Goal: Task Accomplishment & Management: Use online tool/utility

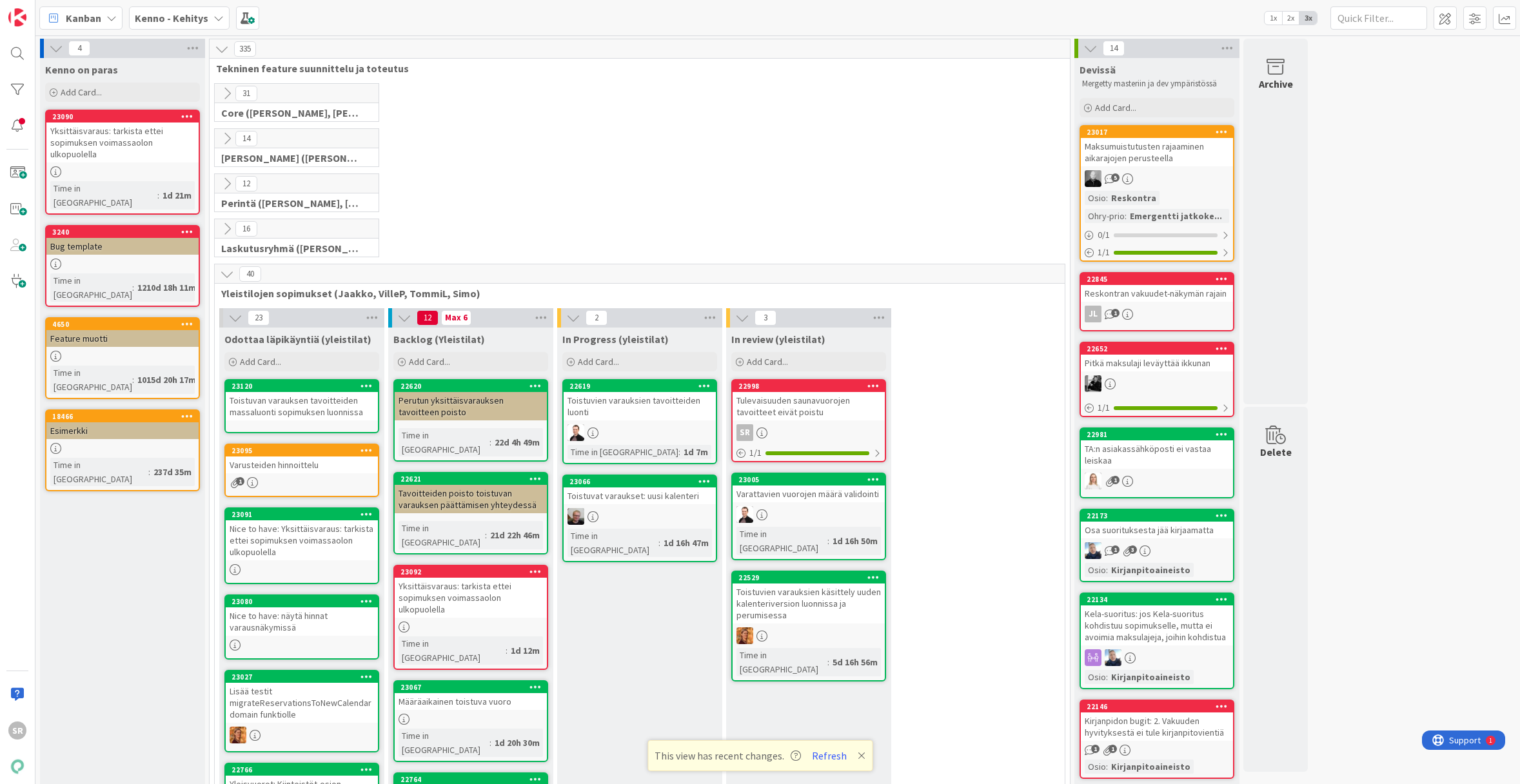
scroll to position [170, 0]
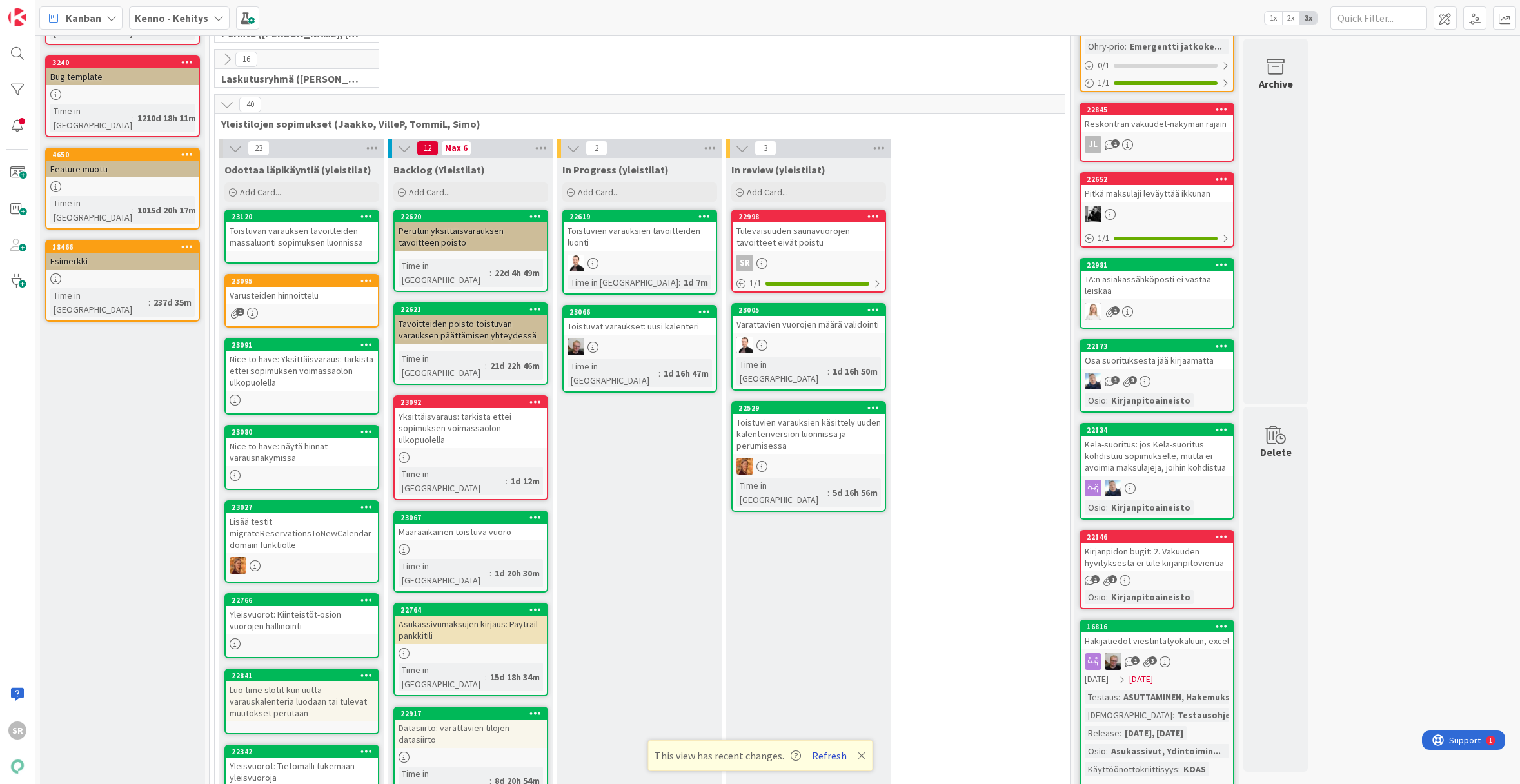
click at [825, 752] on button "Refresh" at bounding box center [829, 756] width 44 height 17
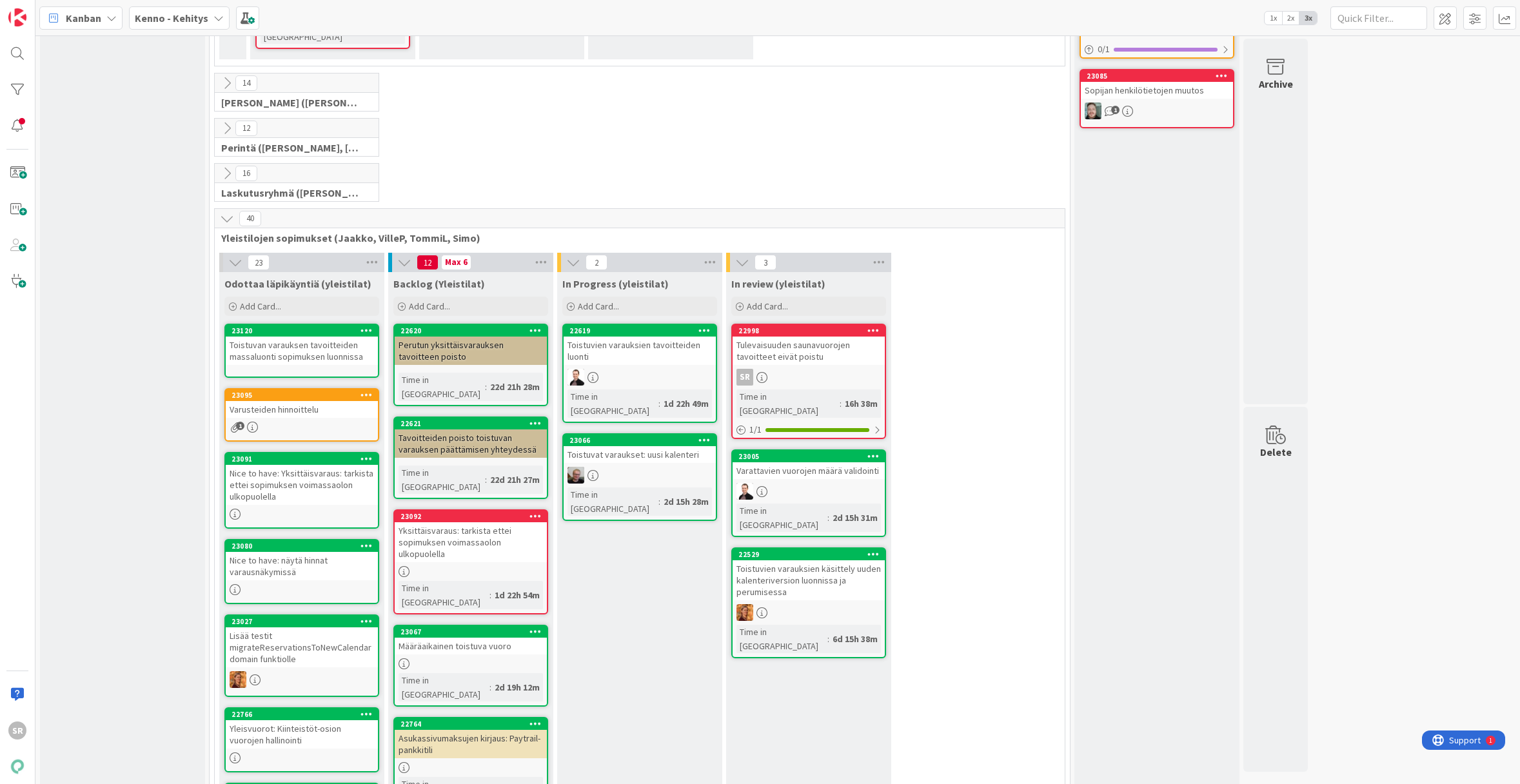
scroll to position [1816, 0]
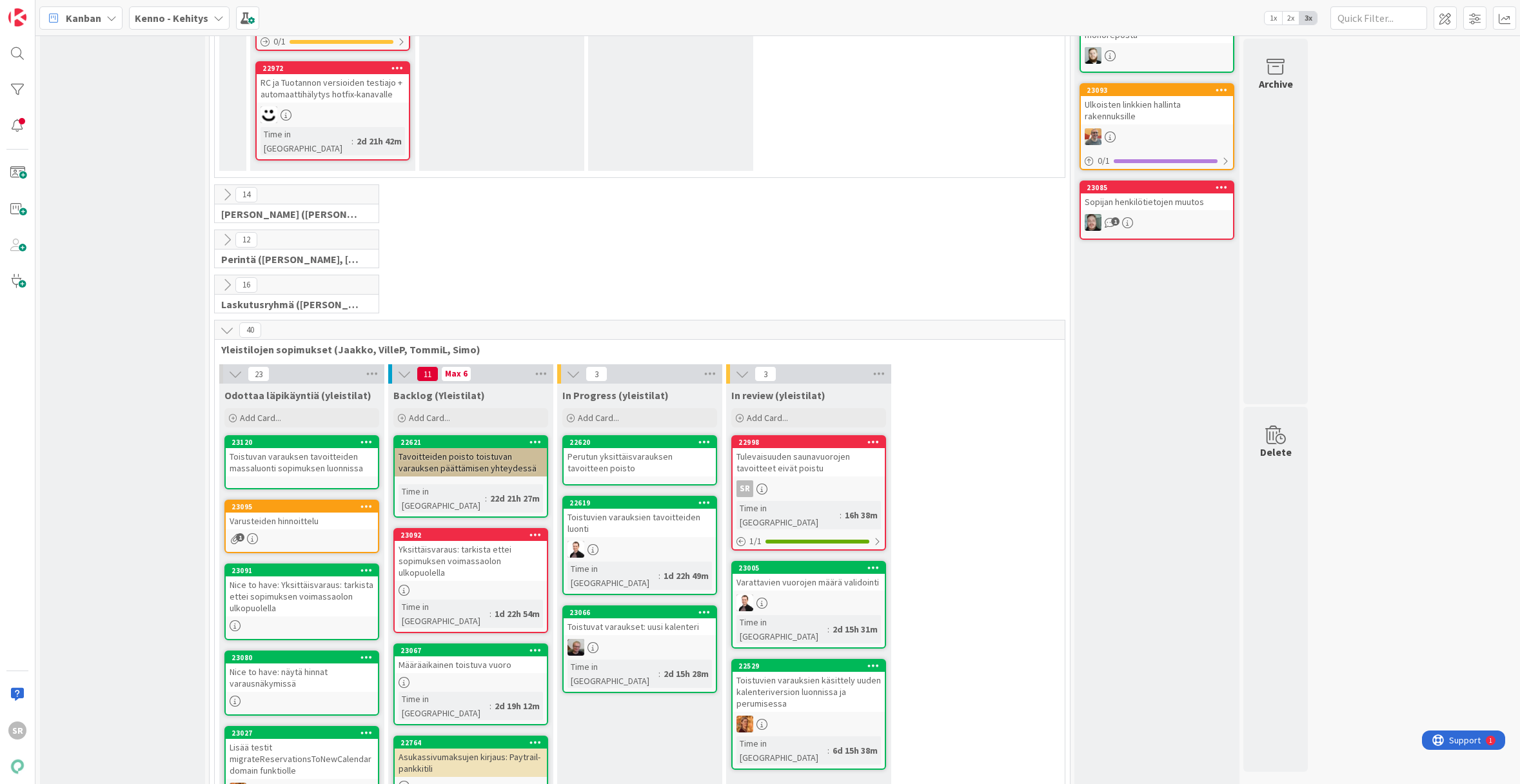
click at [615, 448] on div "Perutun yksittäisvarauksen tavoitteen poisto" at bounding box center [639, 462] width 152 height 28
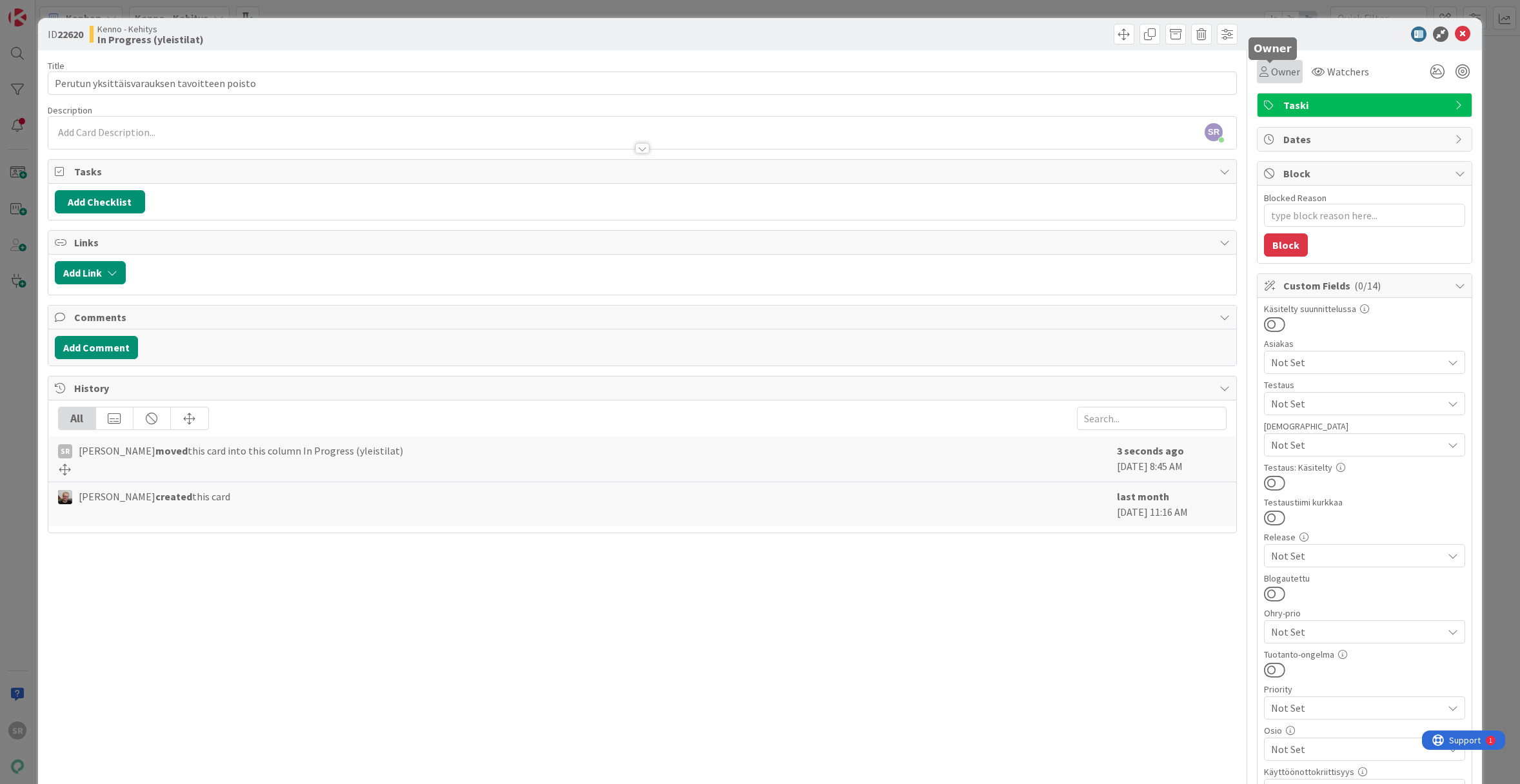
click at [1271, 72] on span "Owner" at bounding box center [1285, 72] width 29 height 16
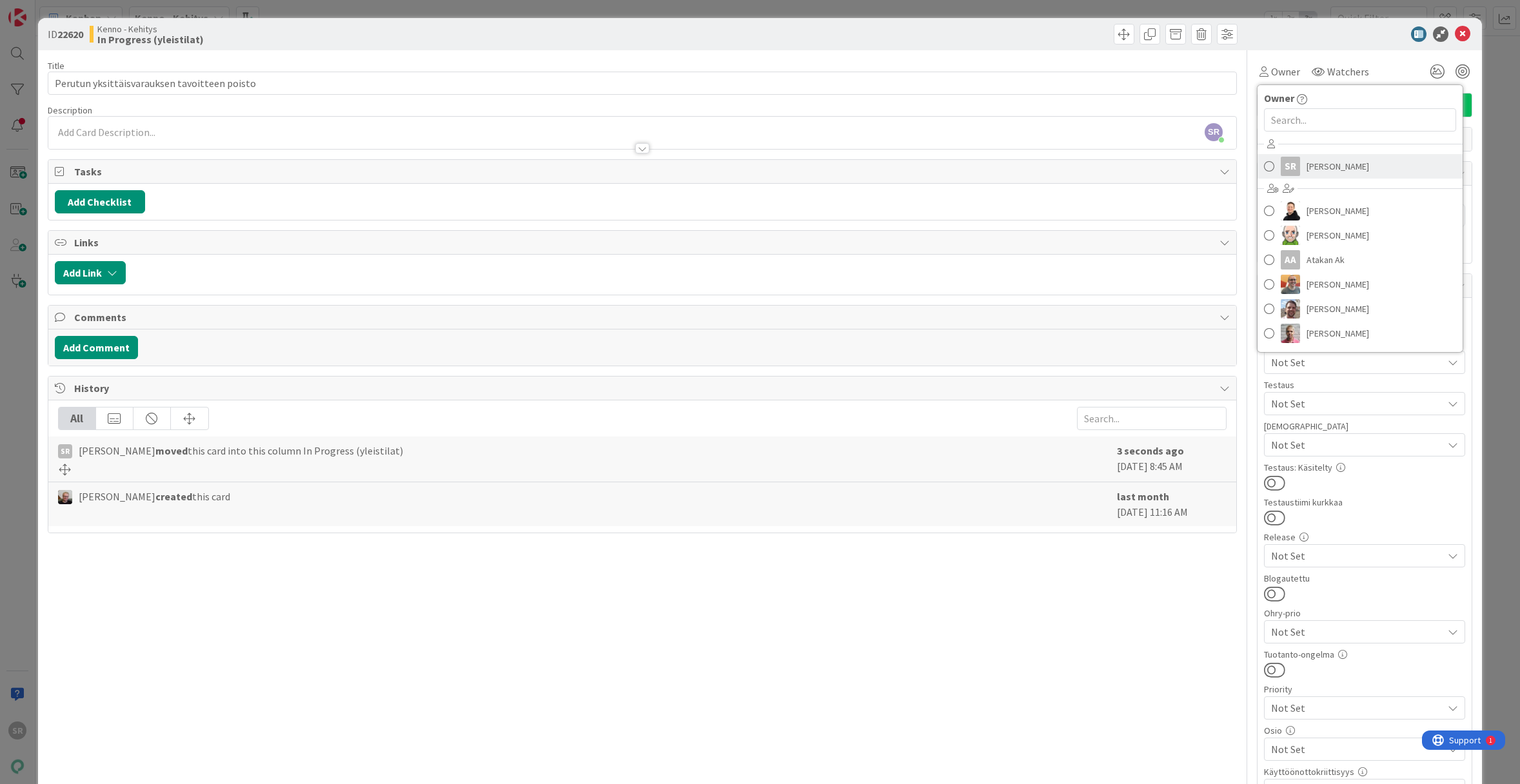
click at [1307, 166] on span "Simo Råman" at bounding box center [1337, 166] width 62 height 19
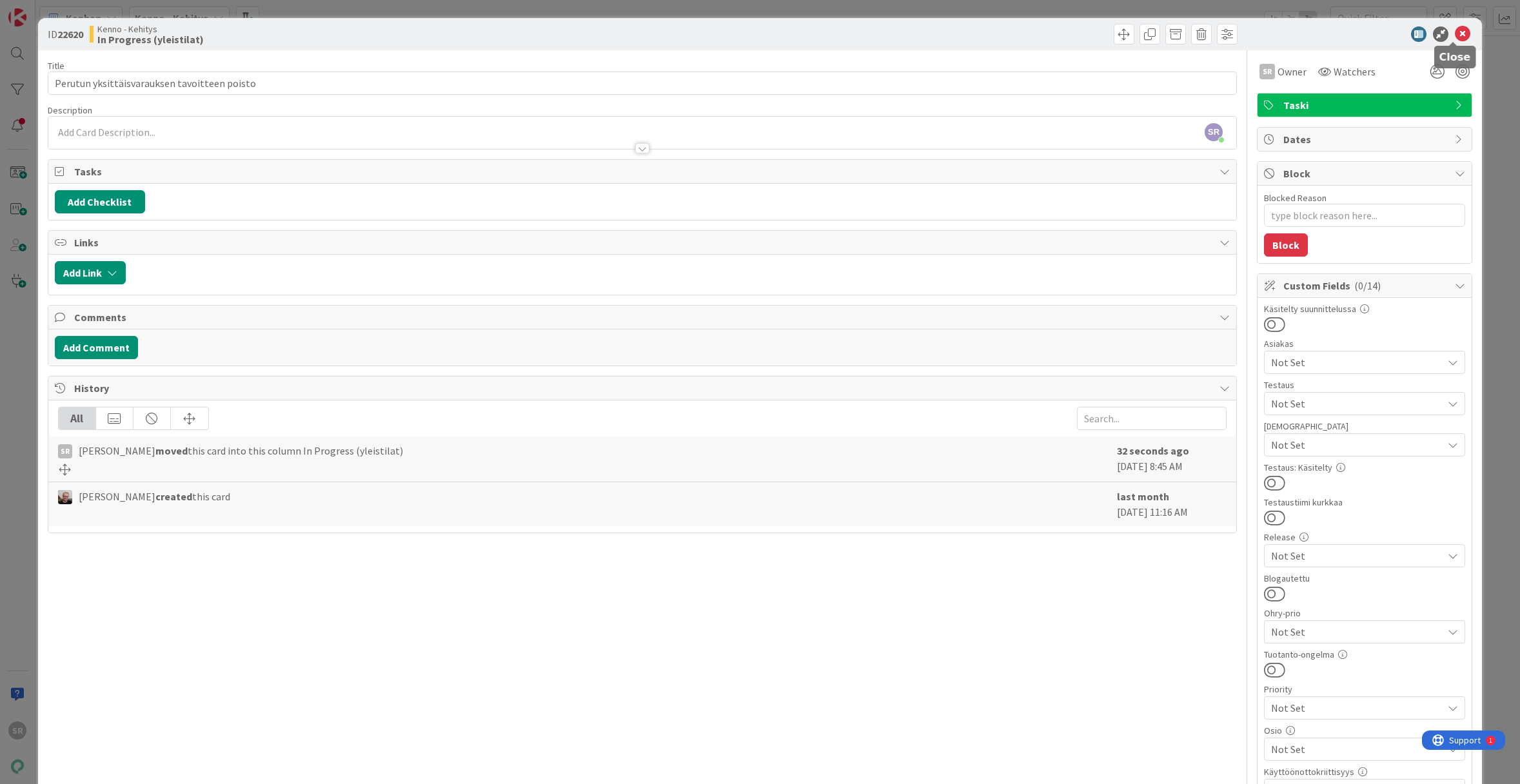
click at [1456, 33] on icon at bounding box center [1462, 34] width 16 height 16
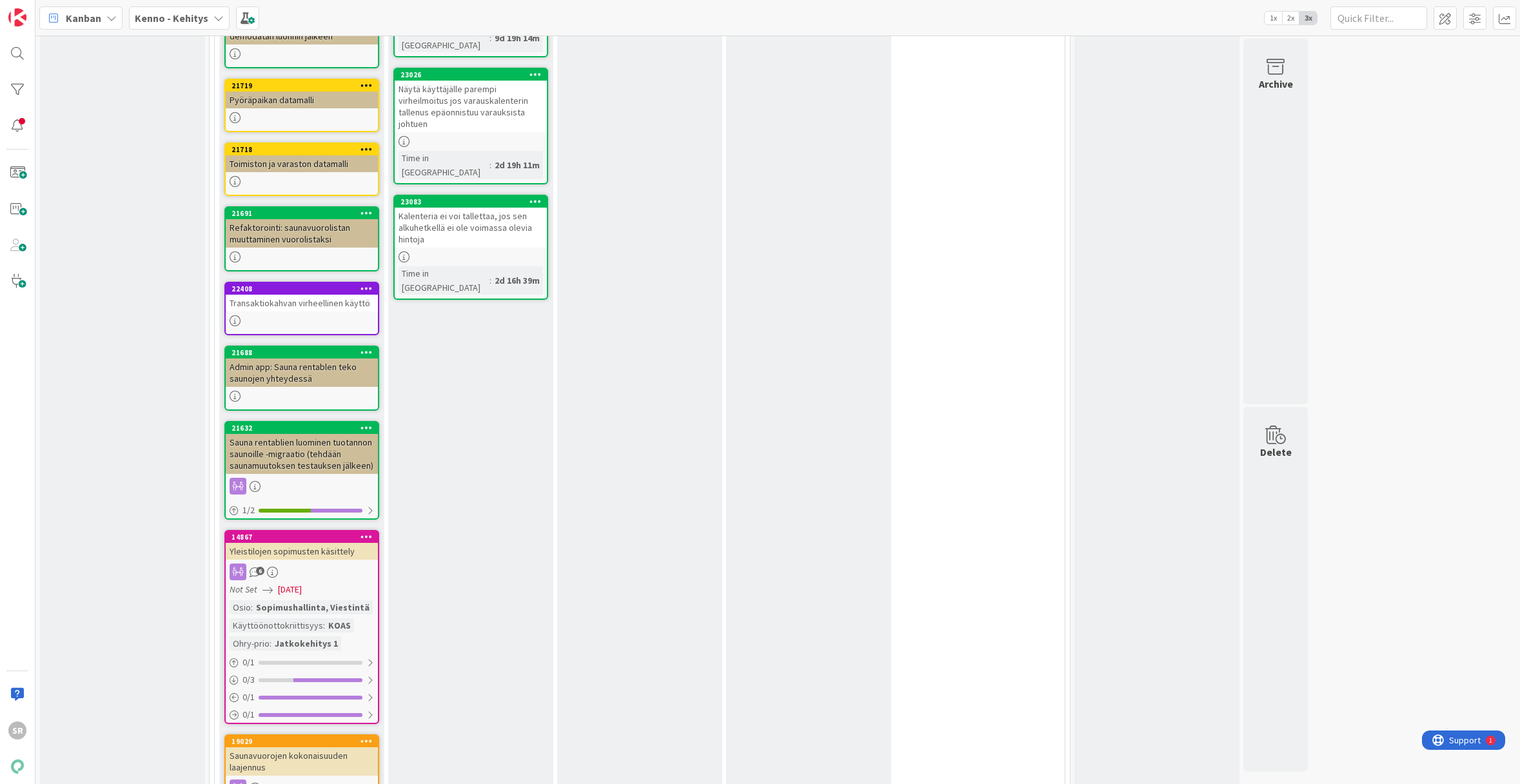
scroll to position [3094, 0]
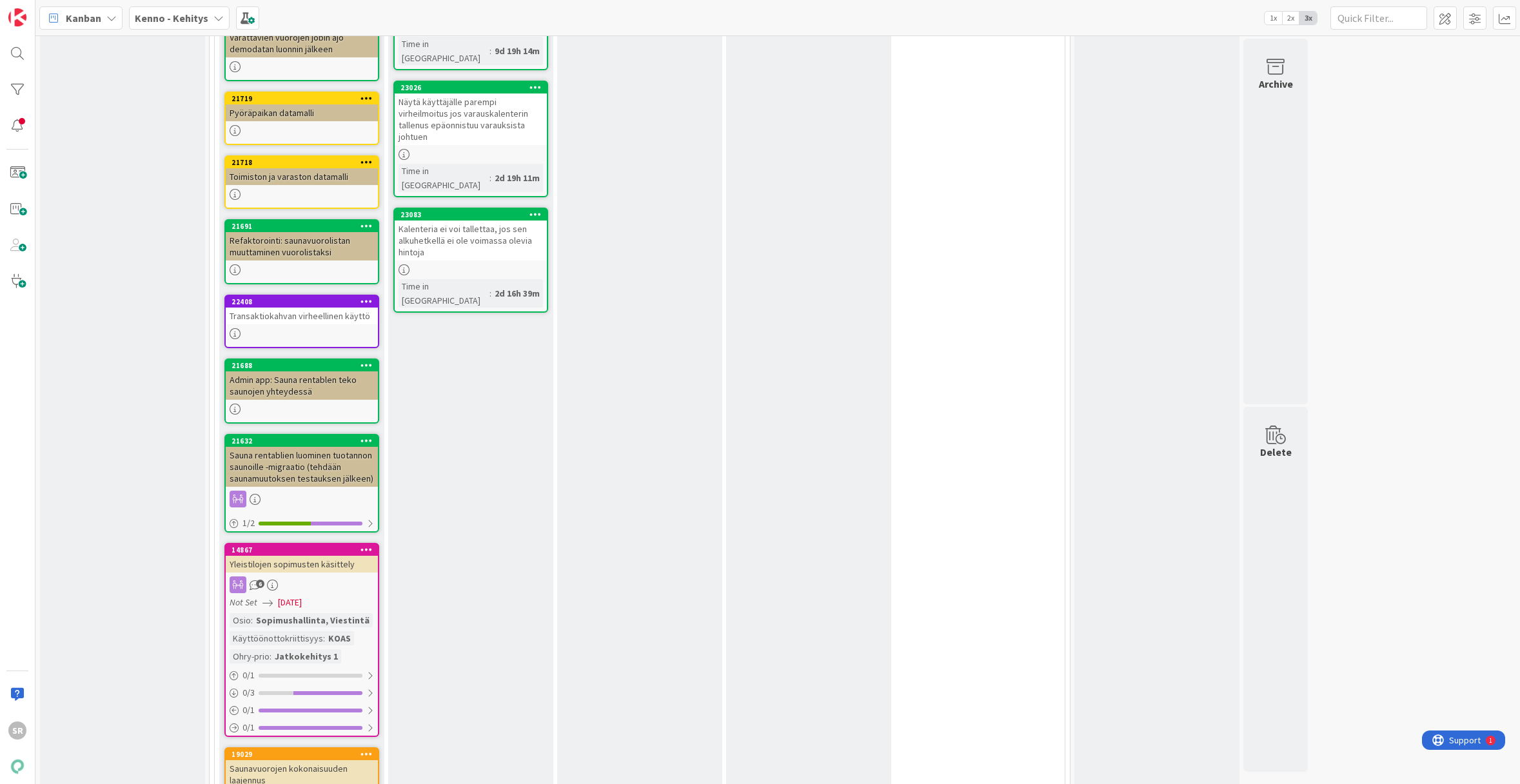
click at [310, 555] on div "Yleistilojen sopimusten käsittely" at bounding box center [302, 564] width 152 height 17
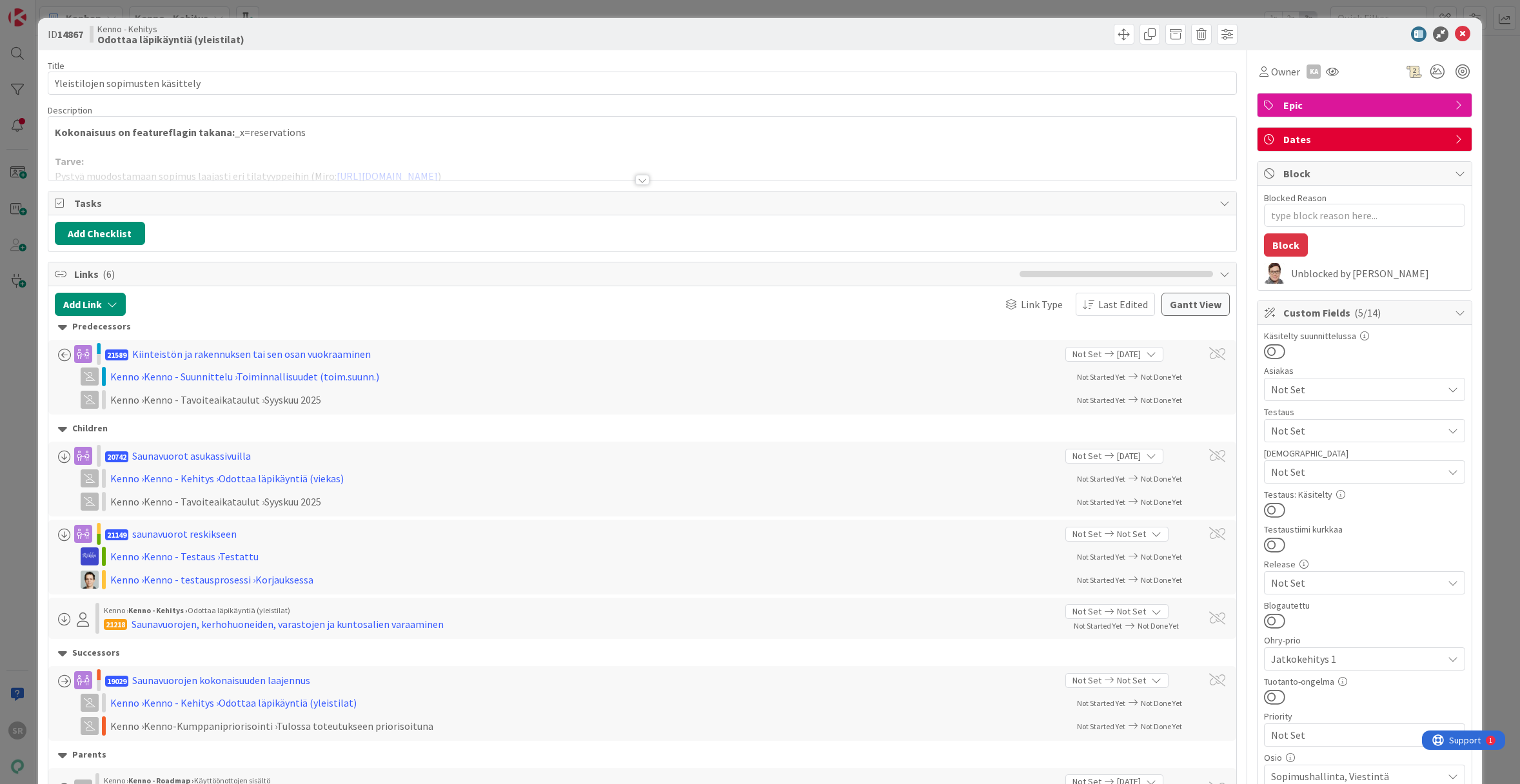
type textarea "x"
click at [640, 179] on div at bounding box center [642, 180] width 14 height 10
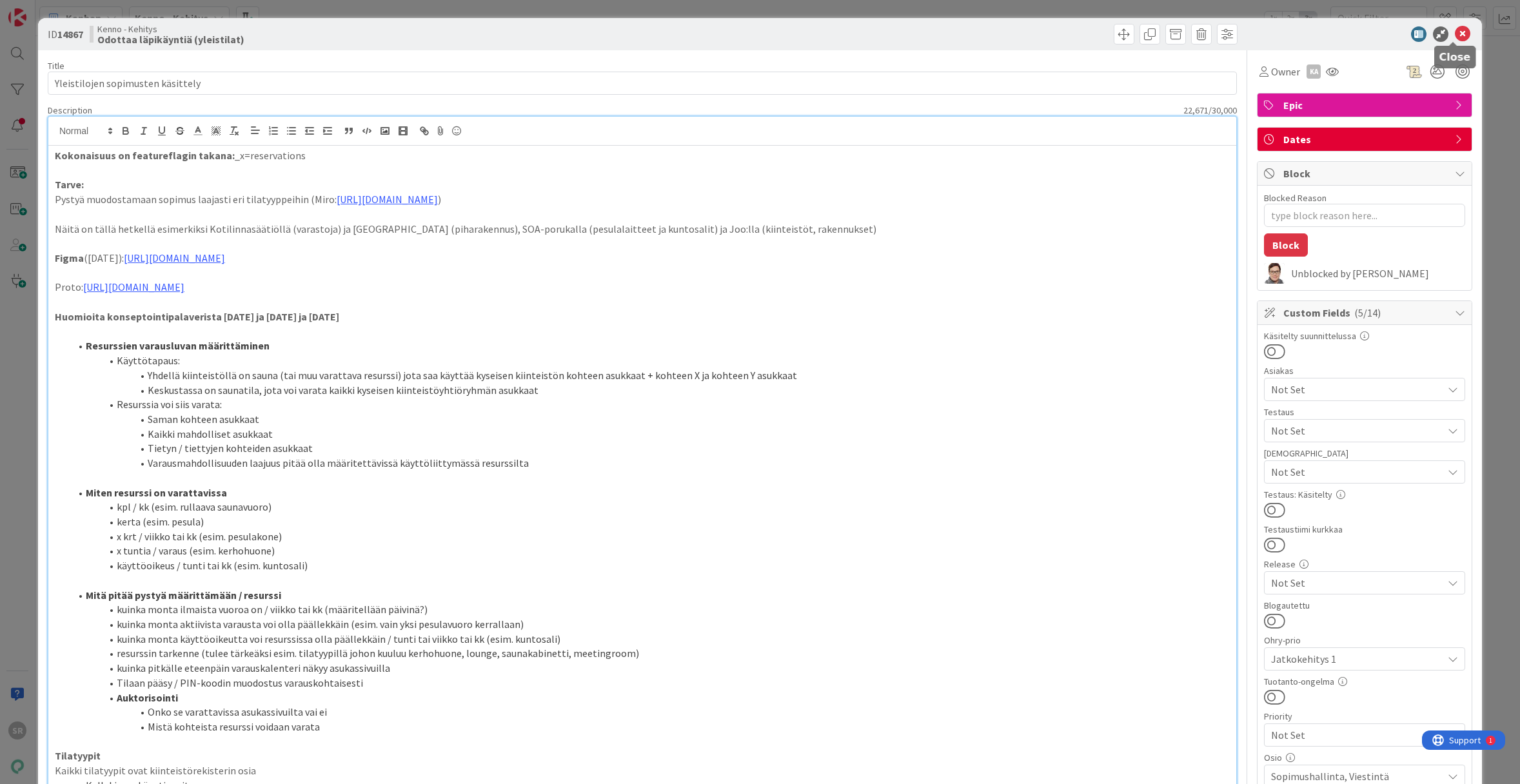
click at [1457, 30] on icon at bounding box center [1462, 34] width 16 height 16
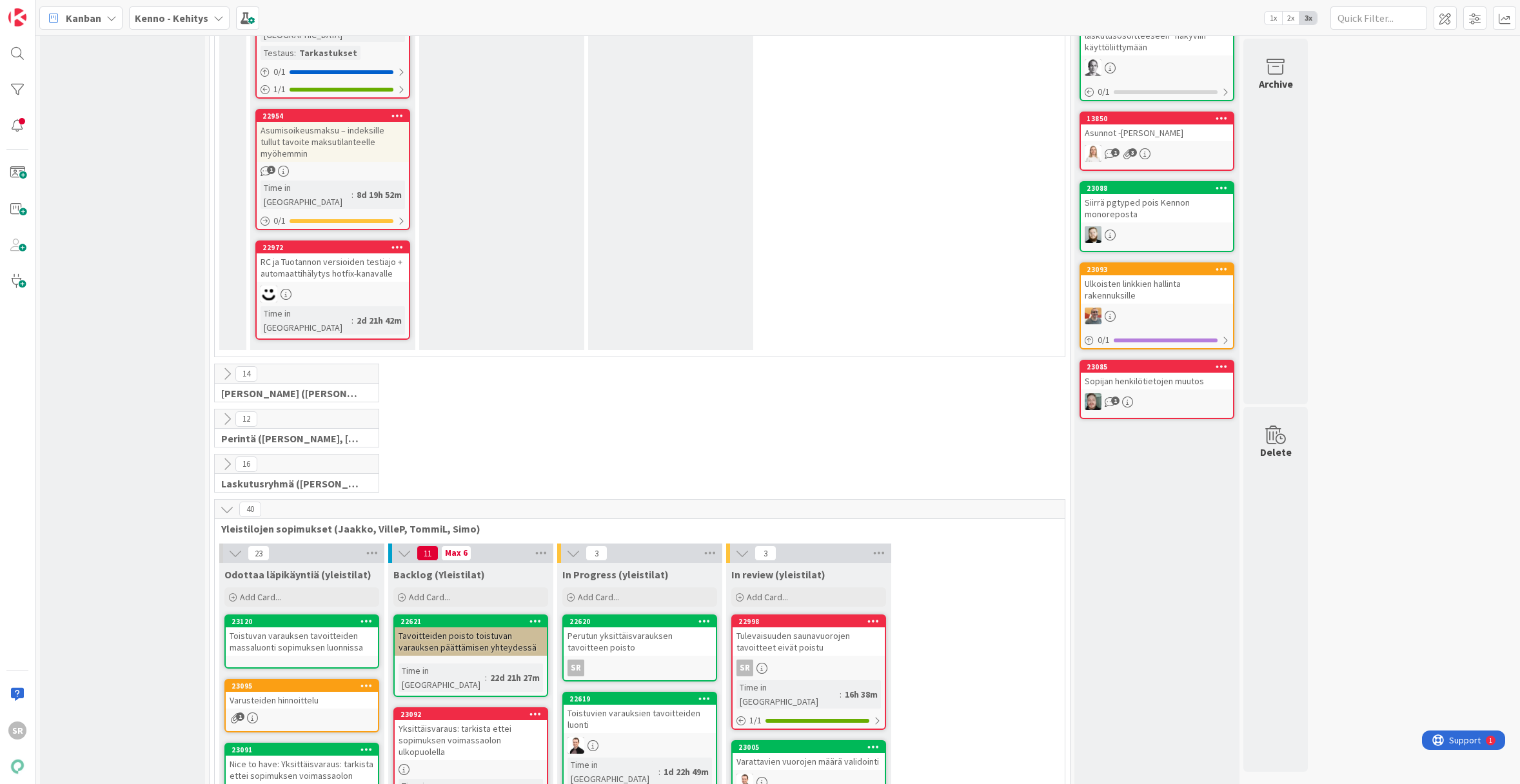
scroll to position [1636, 0]
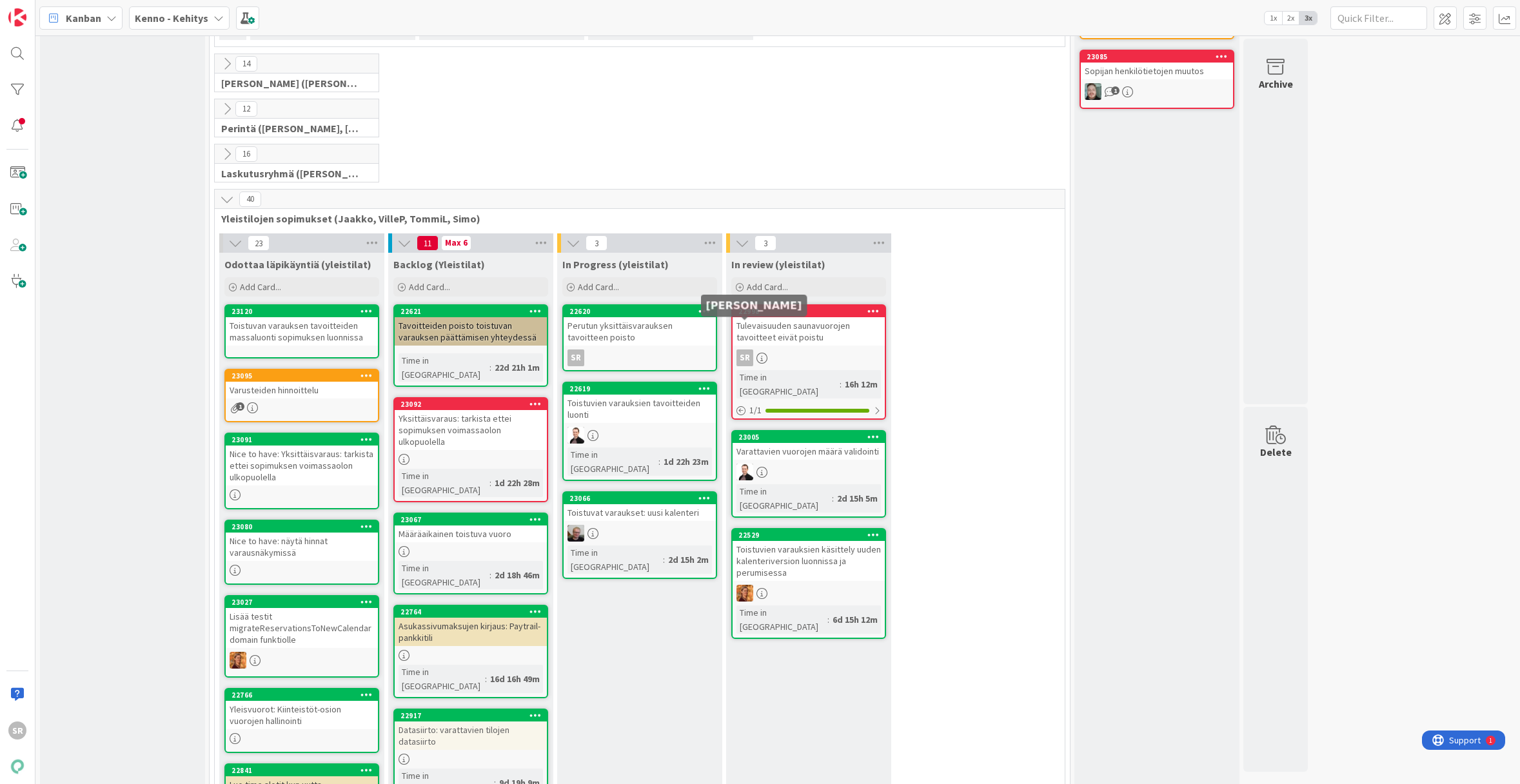
scroll to position [1857, 0]
